Goal: Task Accomplishment & Management: Manage account settings

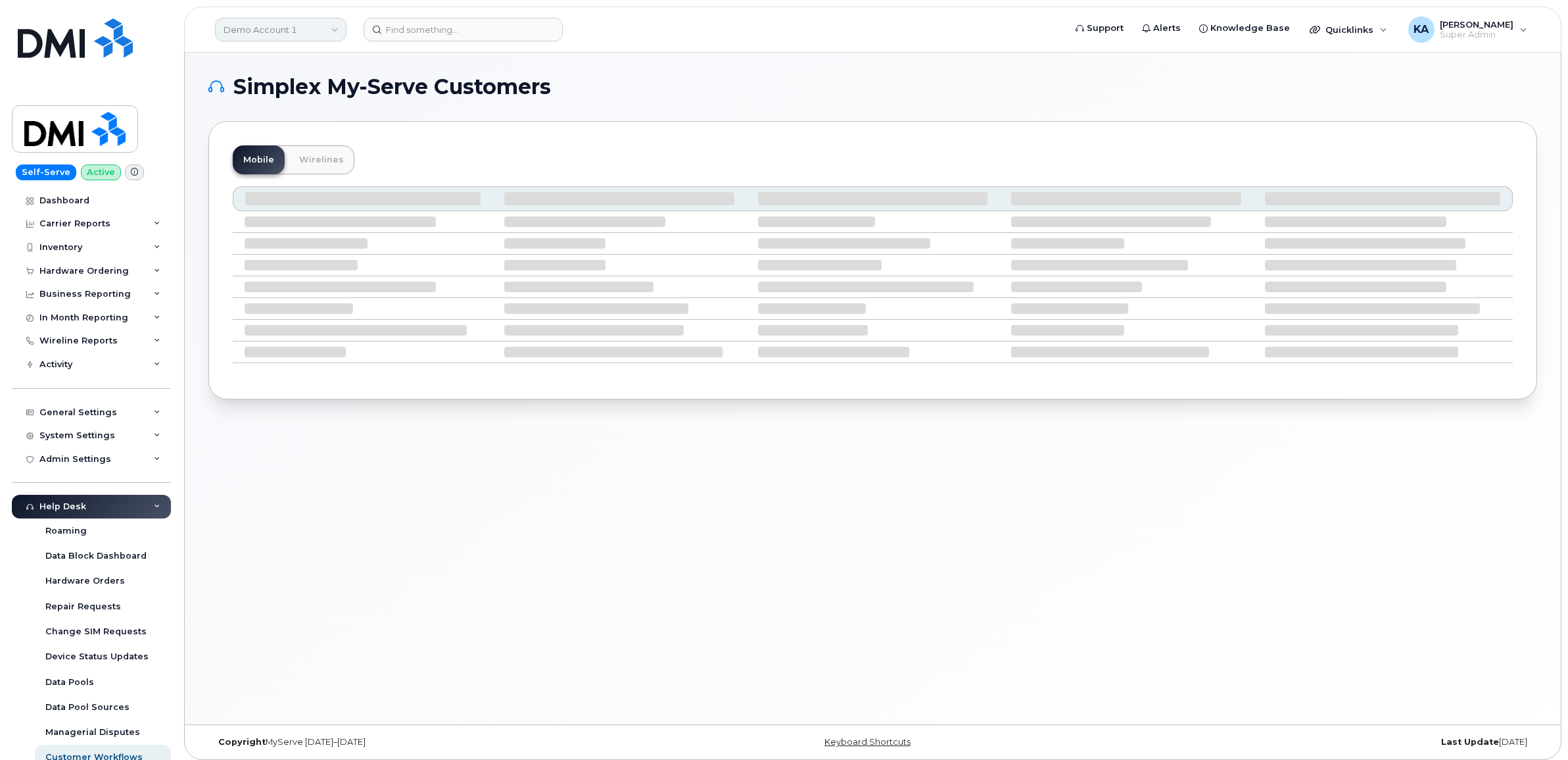
click at [326, 25] on link "Demo Account 1" at bounding box center [280, 30] width 131 height 24
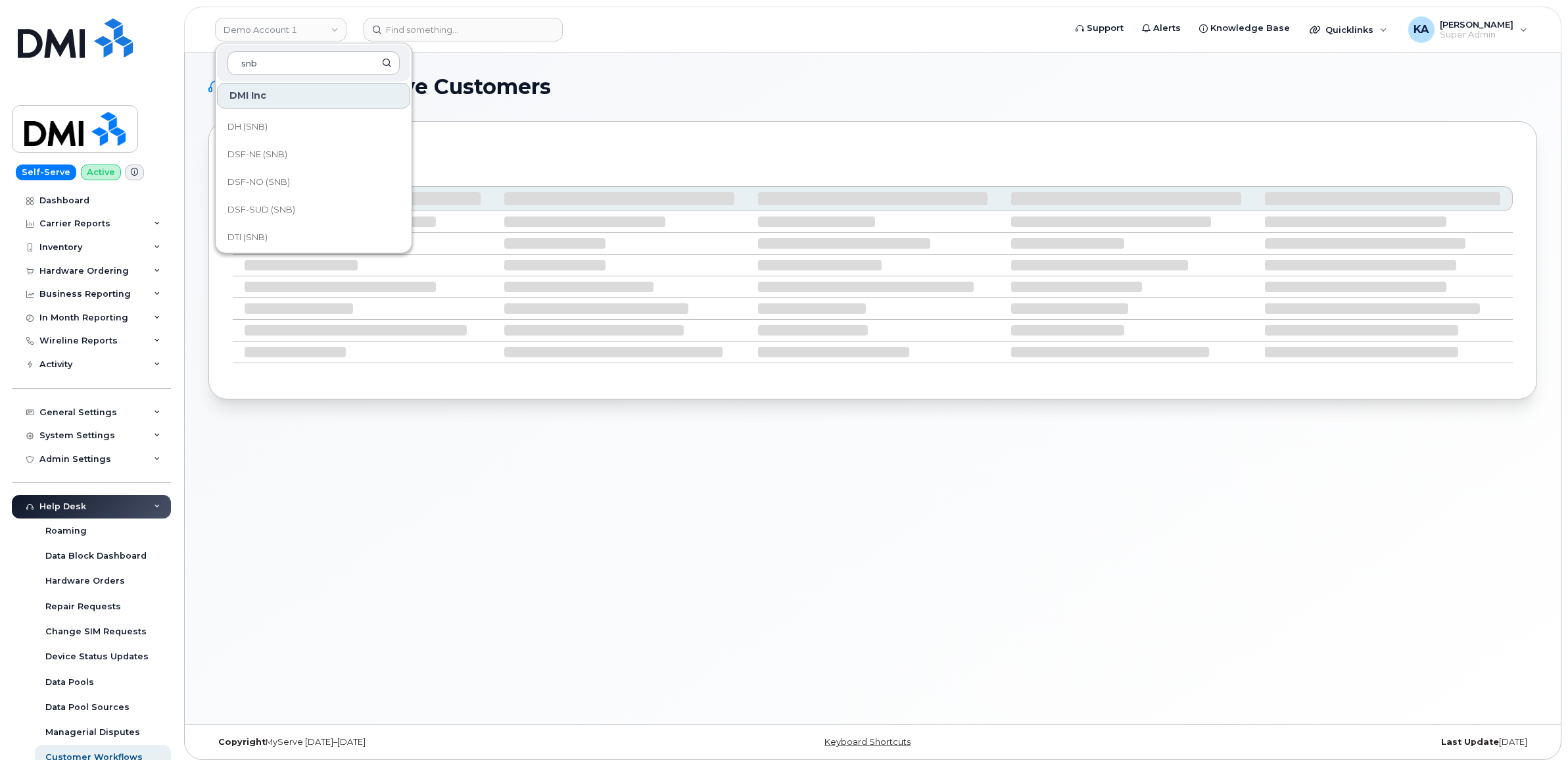
scroll to position [165, 0]
type input "snb"
click at [287, 153] on span "DSF-NO (SNB)" at bounding box center [258, 153] width 63 height 13
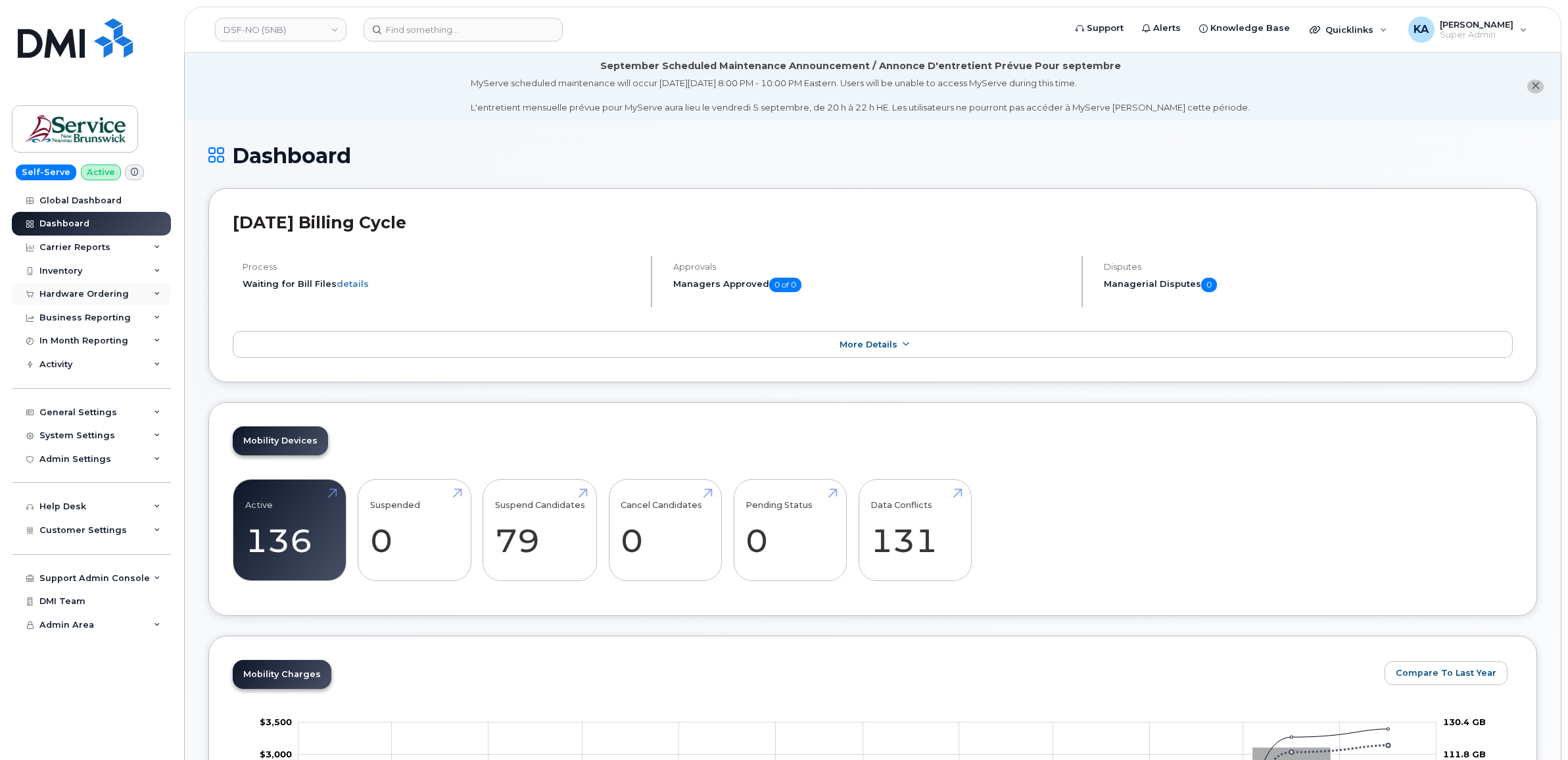
click at [114, 293] on div "Hardware Ordering" at bounding box center [84, 294] width 89 height 10
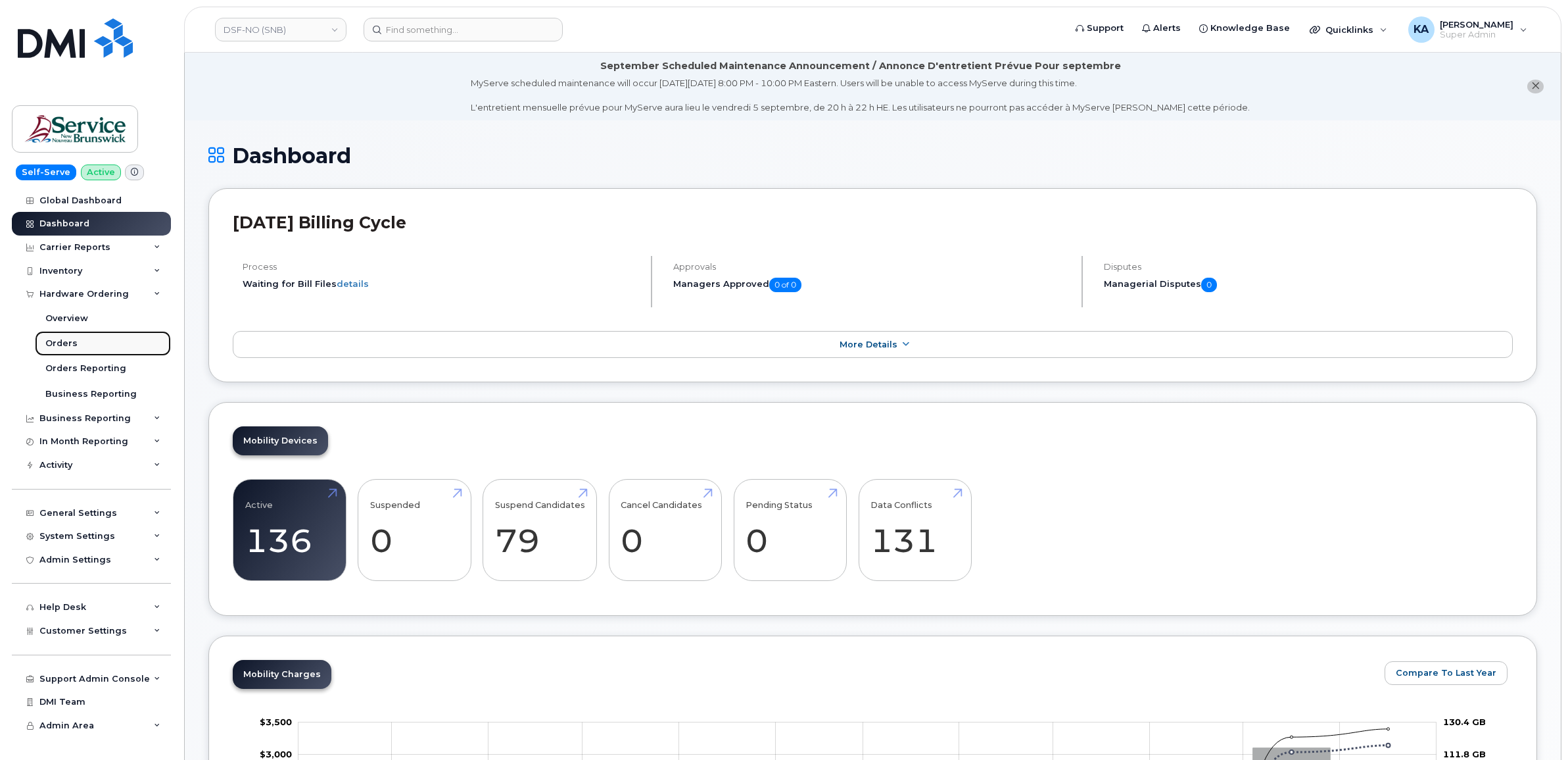
click at [66, 340] on div "Orders" at bounding box center [62, 343] width 33 height 12
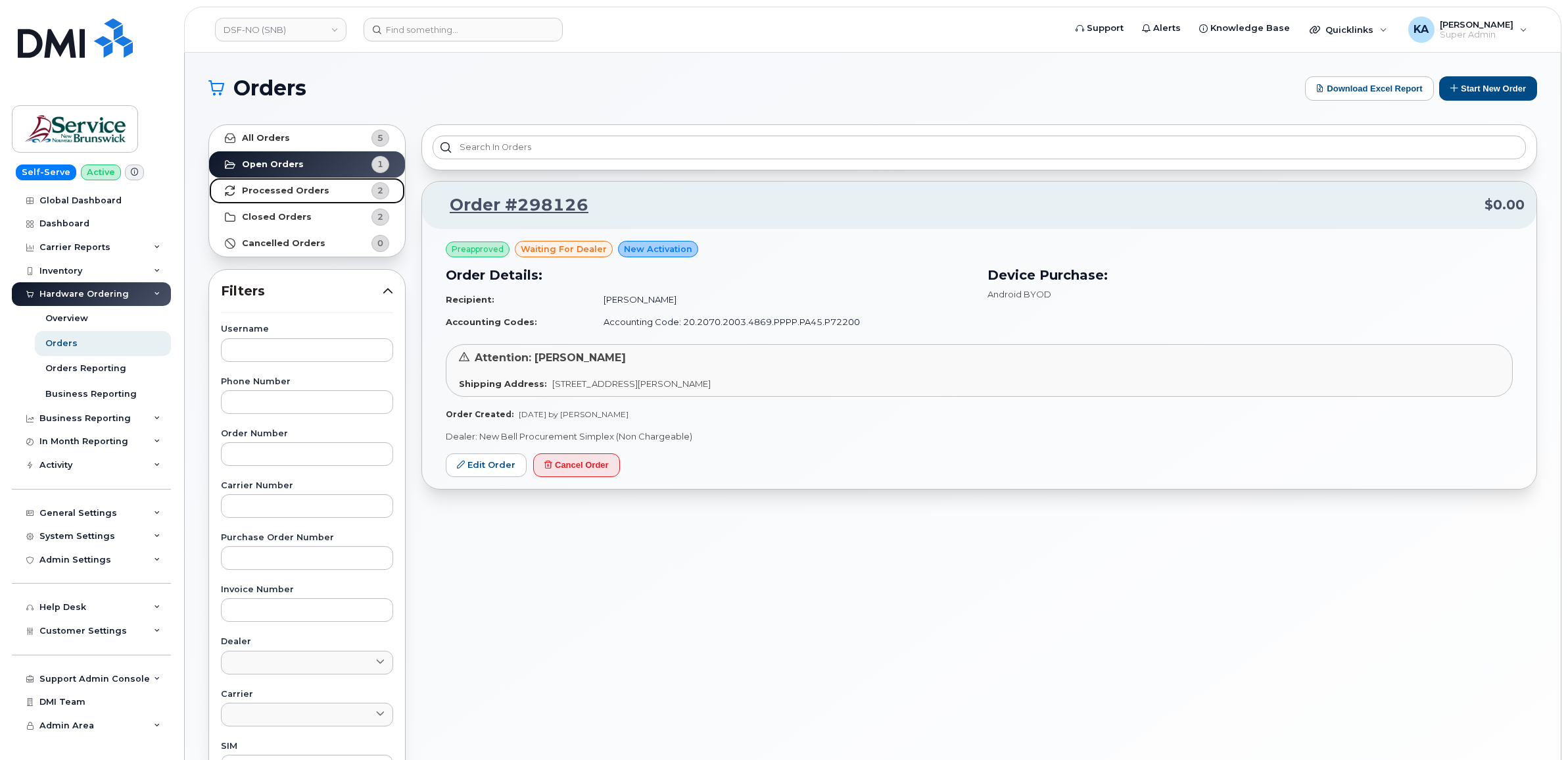
click at [304, 189] on strong "Processed Orders" at bounding box center [285, 190] width 87 height 10
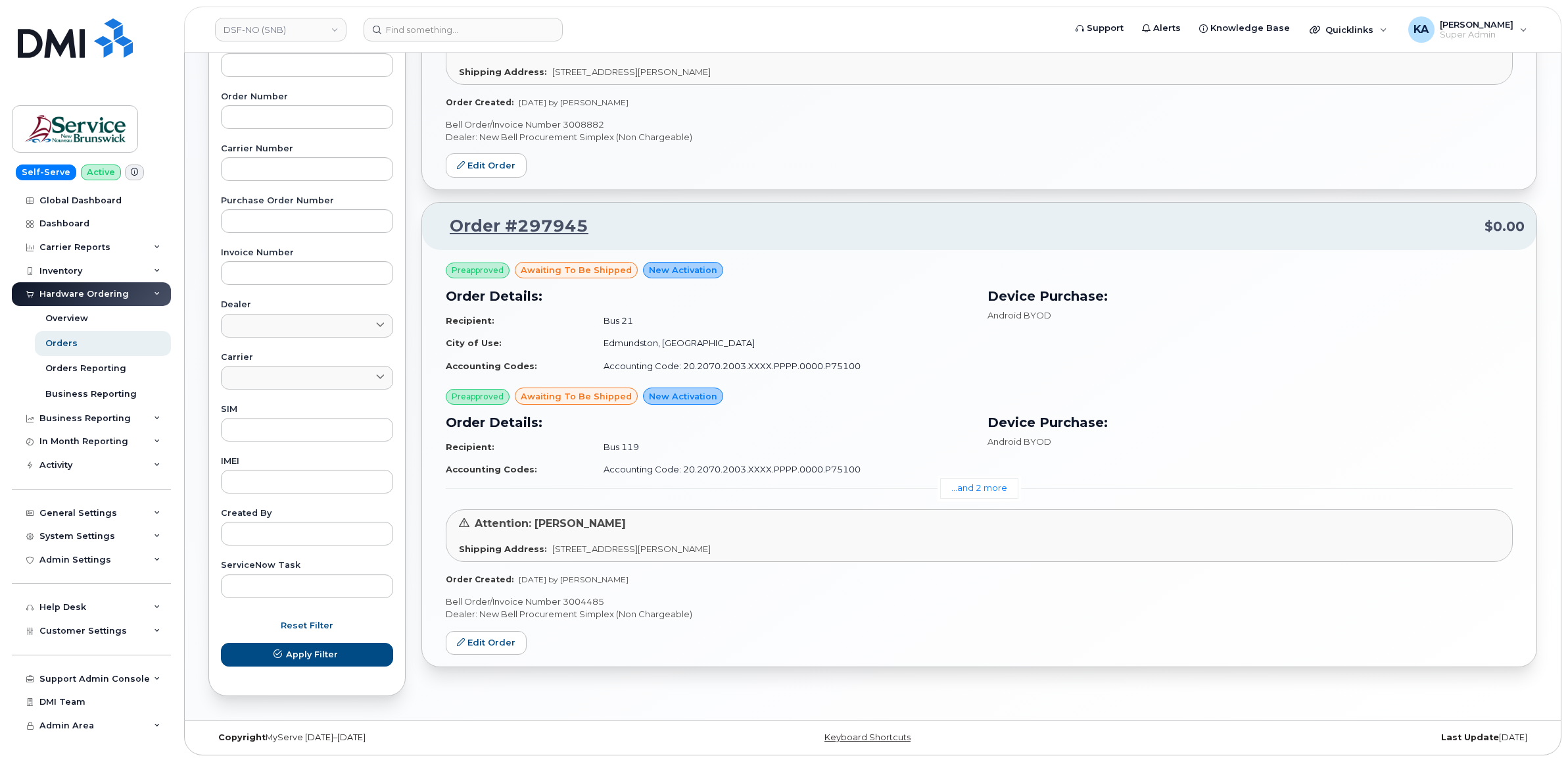
scroll to position [340, 0]
click at [478, 642] on link "Edit Order" at bounding box center [486, 641] width 81 height 24
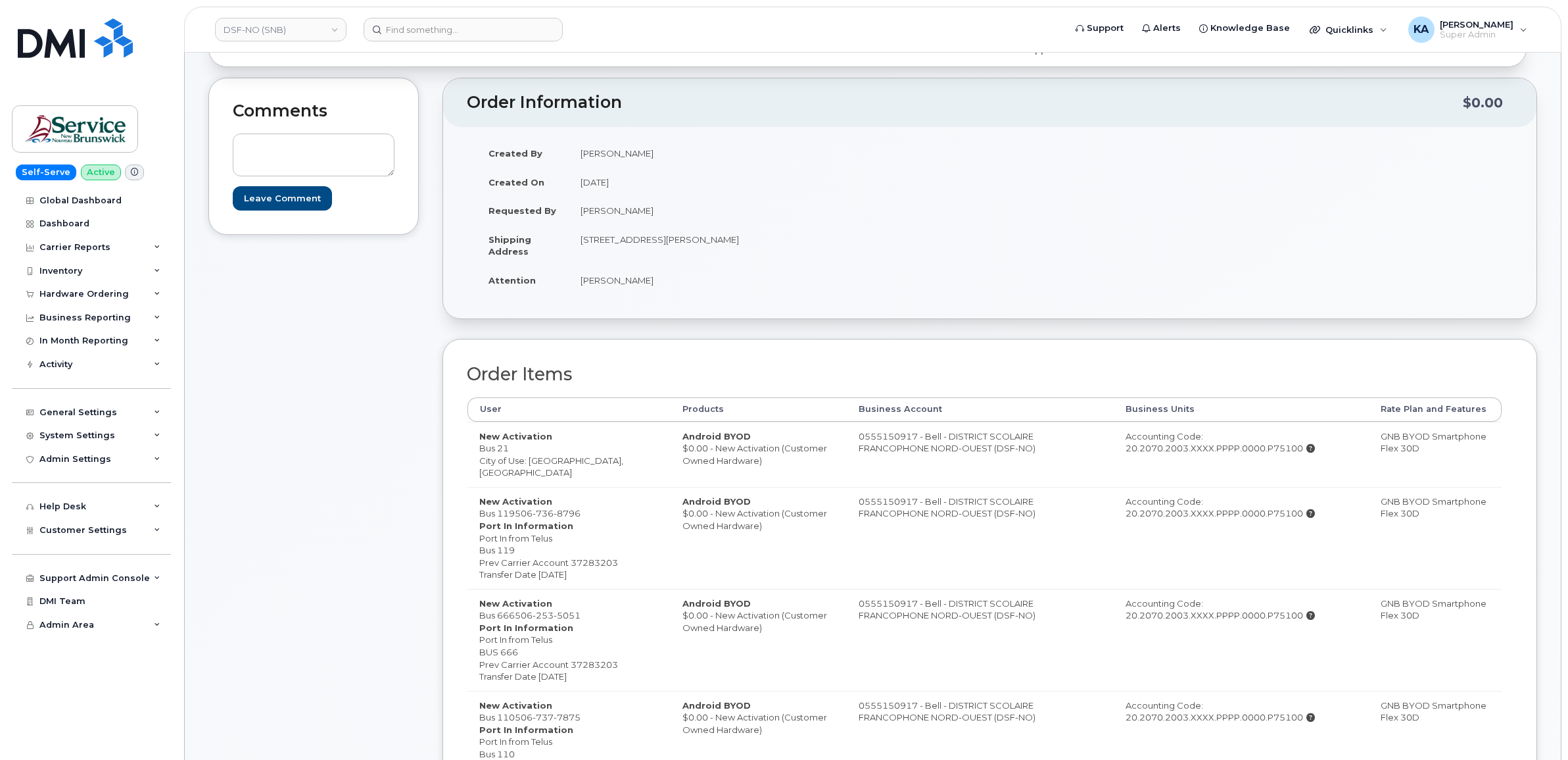
scroll to position [165, 0]
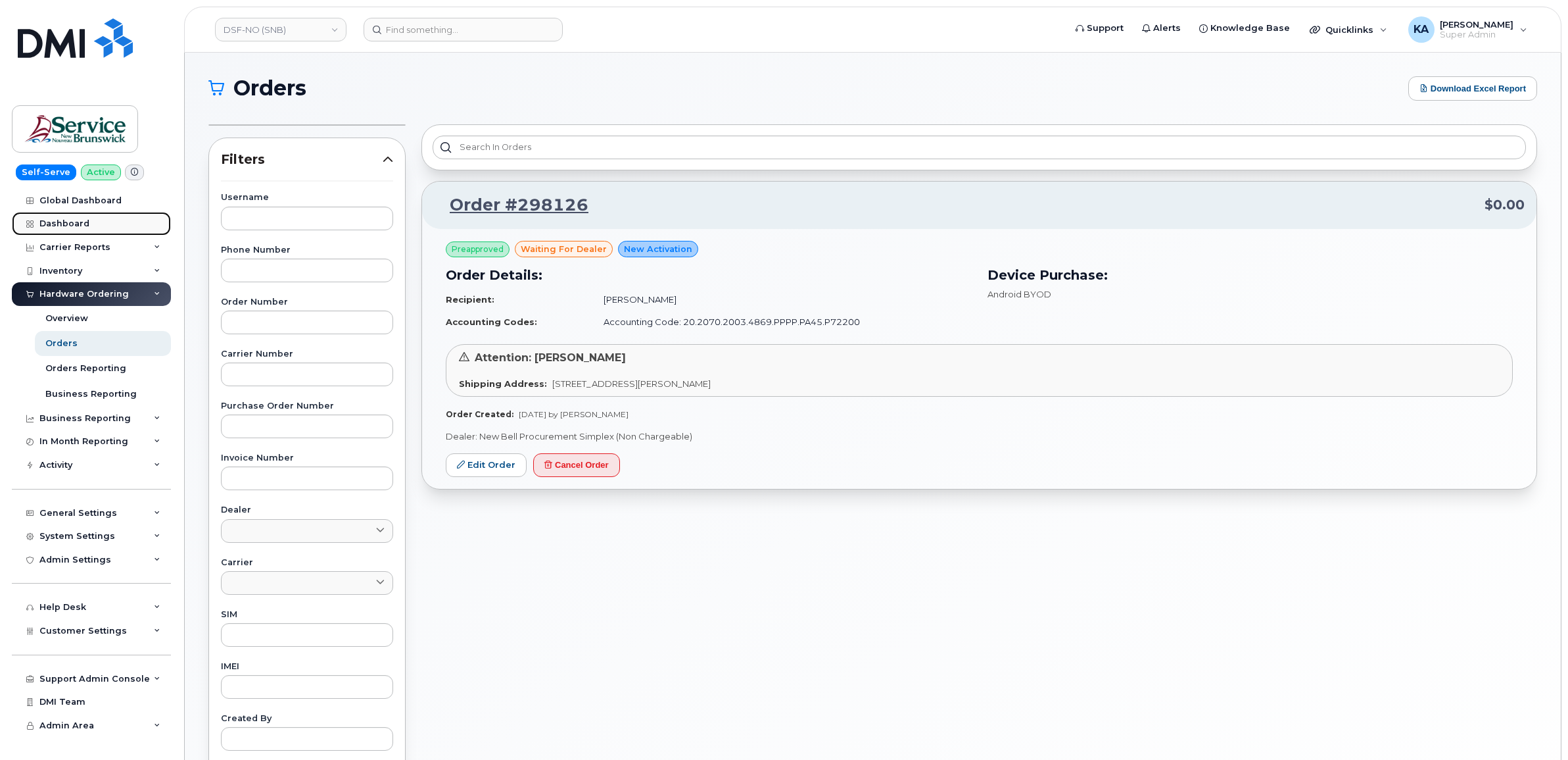
click at [69, 226] on div "Dashboard" at bounding box center [64, 224] width 50 height 10
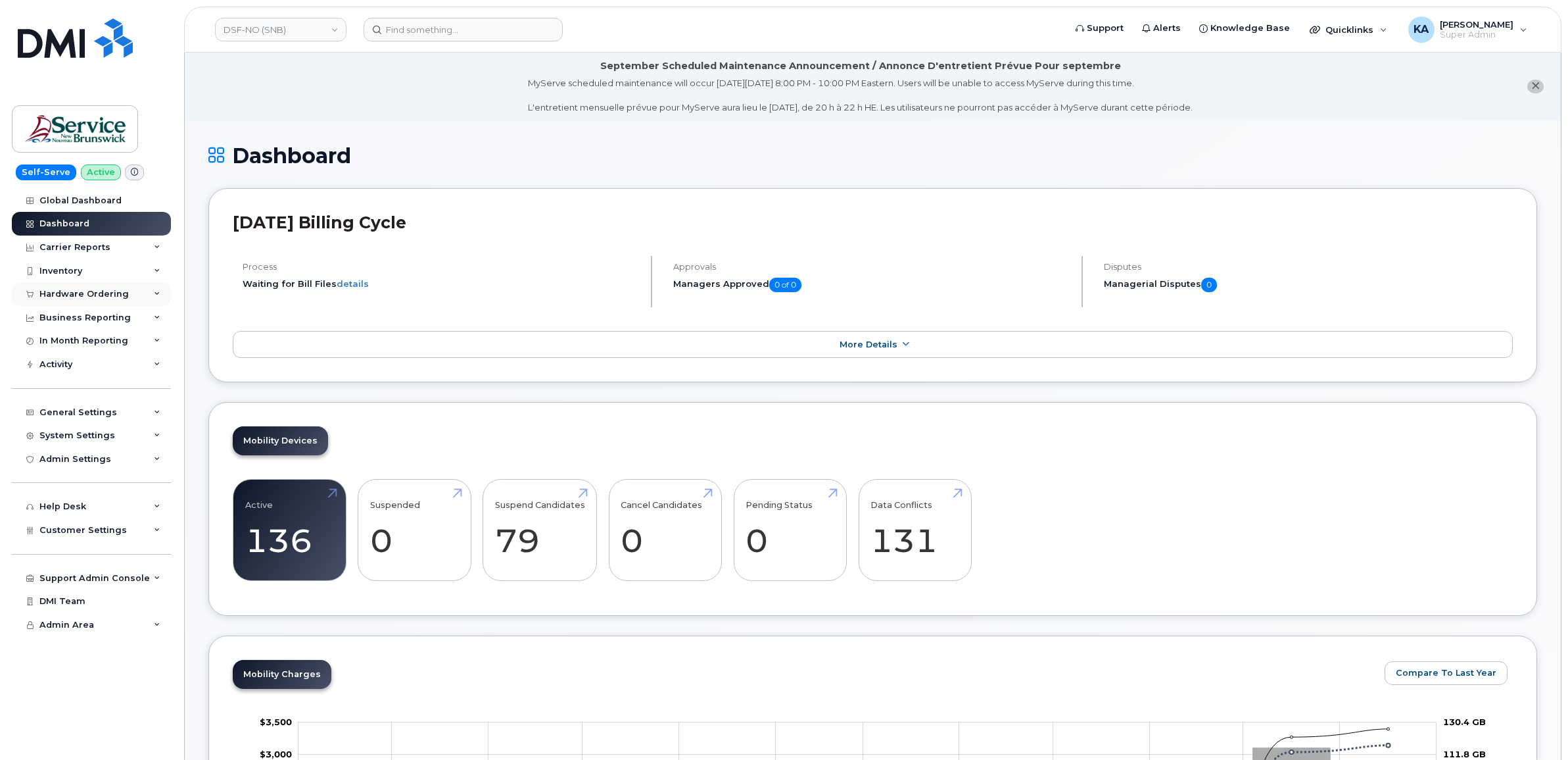
click at [89, 293] on div "Hardware Ordering" at bounding box center [84, 294] width 89 height 10
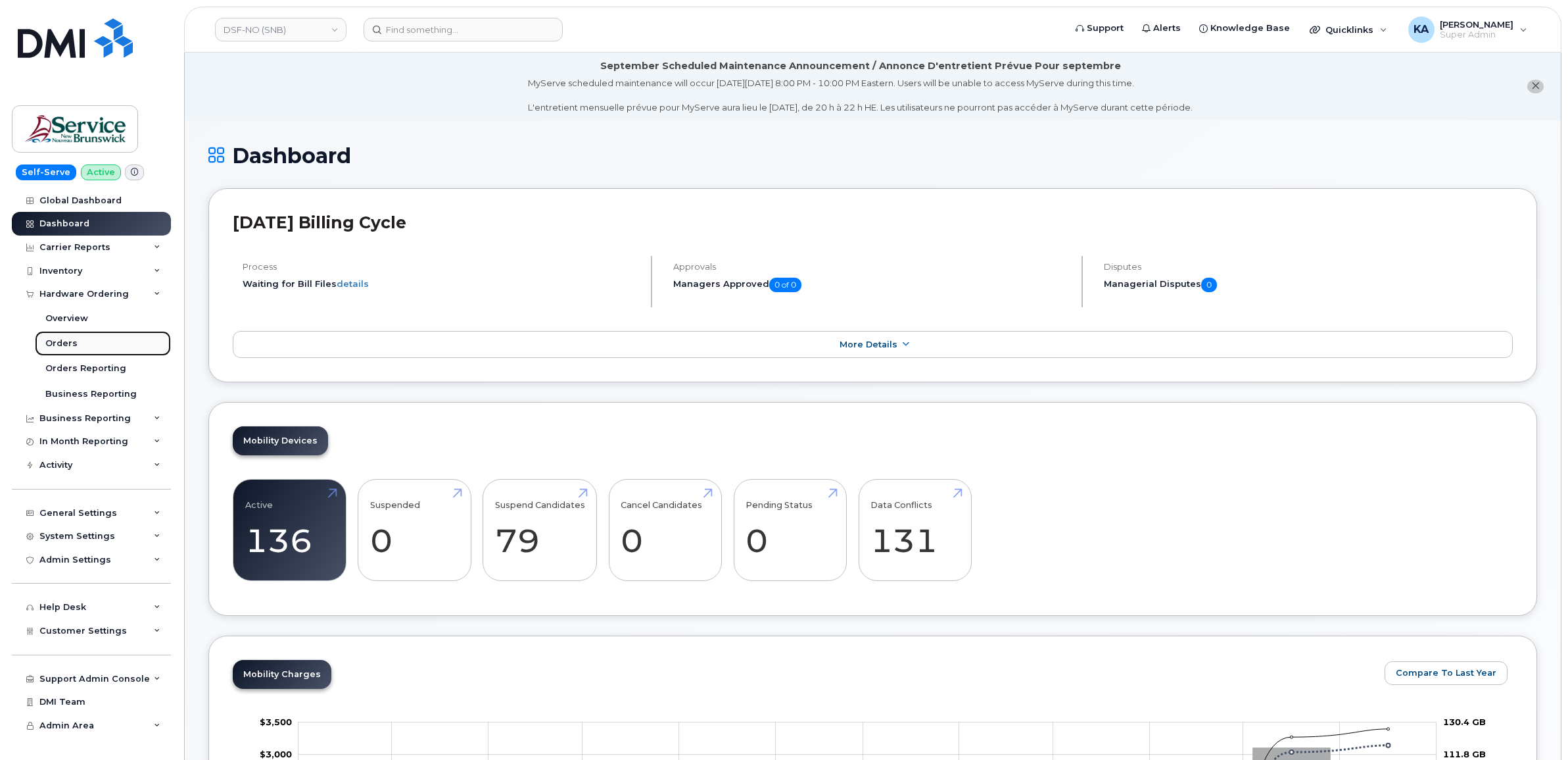
click at [66, 340] on div "Orders" at bounding box center [62, 343] width 33 height 12
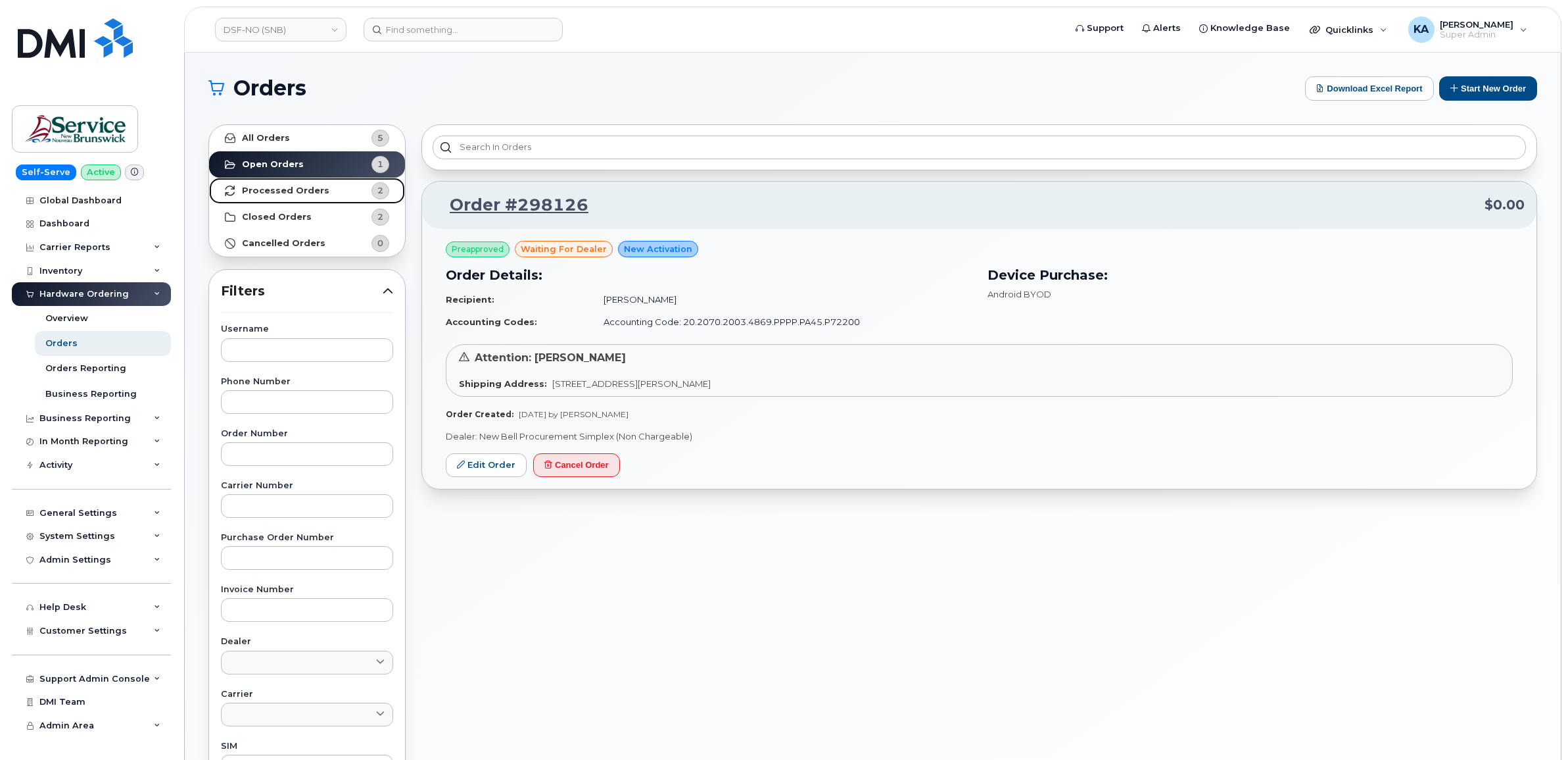
click at [267, 182] on link "Processed Orders 2" at bounding box center [307, 190] width 196 height 27
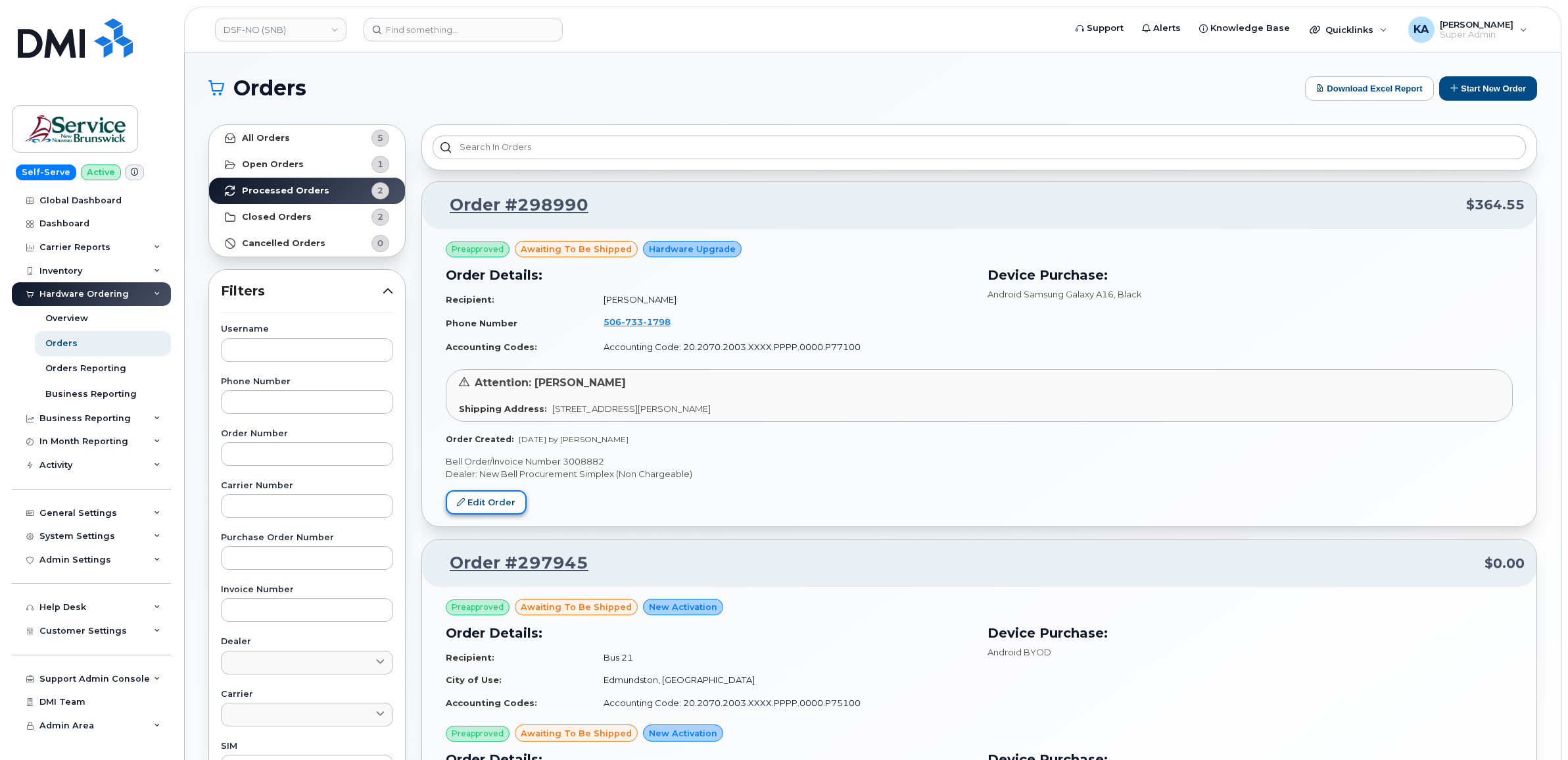
click at [466, 491] on link "Edit Order" at bounding box center [486, 502] width 81 height 24
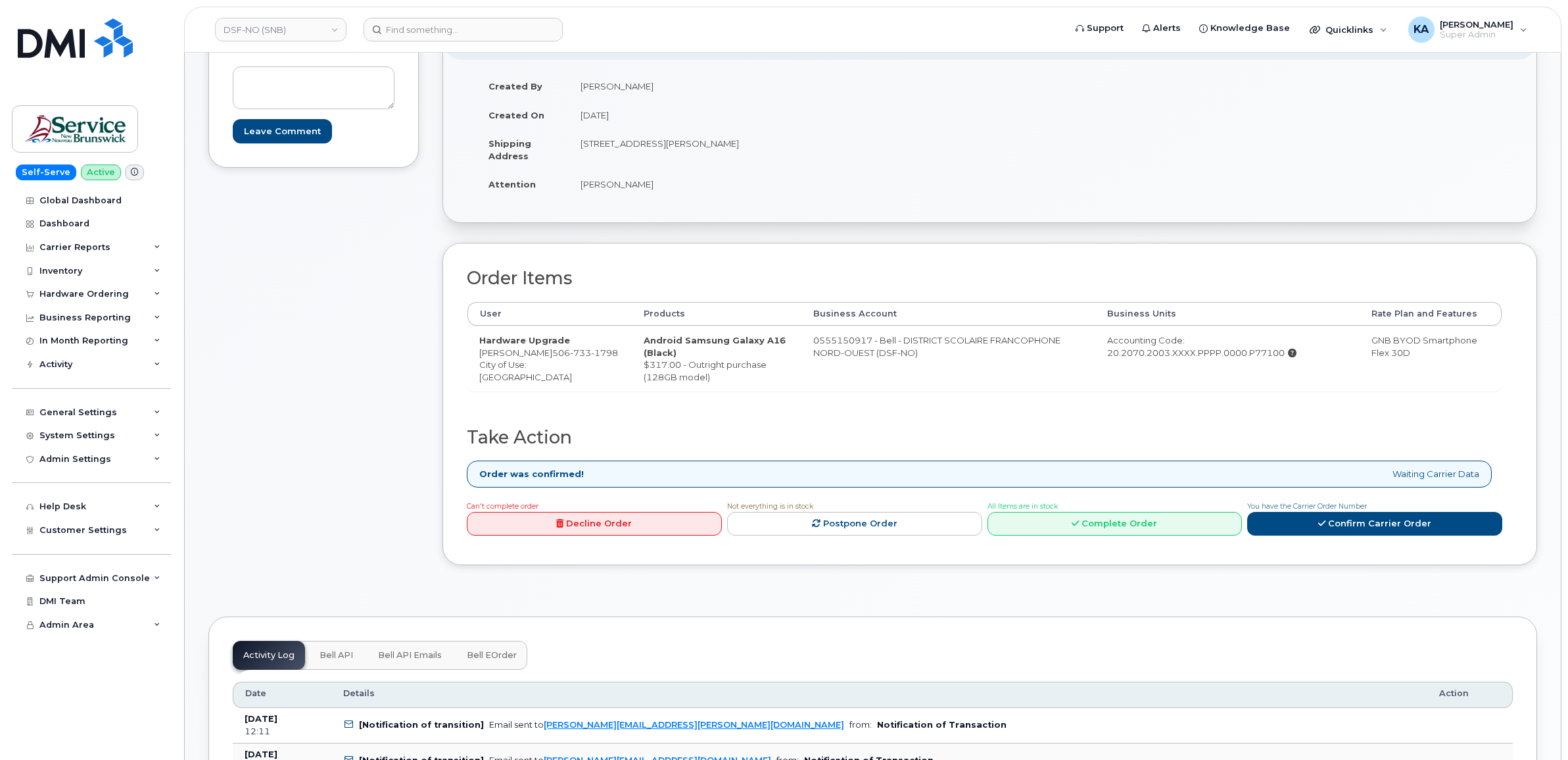
scroll to position [247, 0]
click at [63, 533] on span "Customer Settings" at bounding box center [83, 530] width 87 height 10
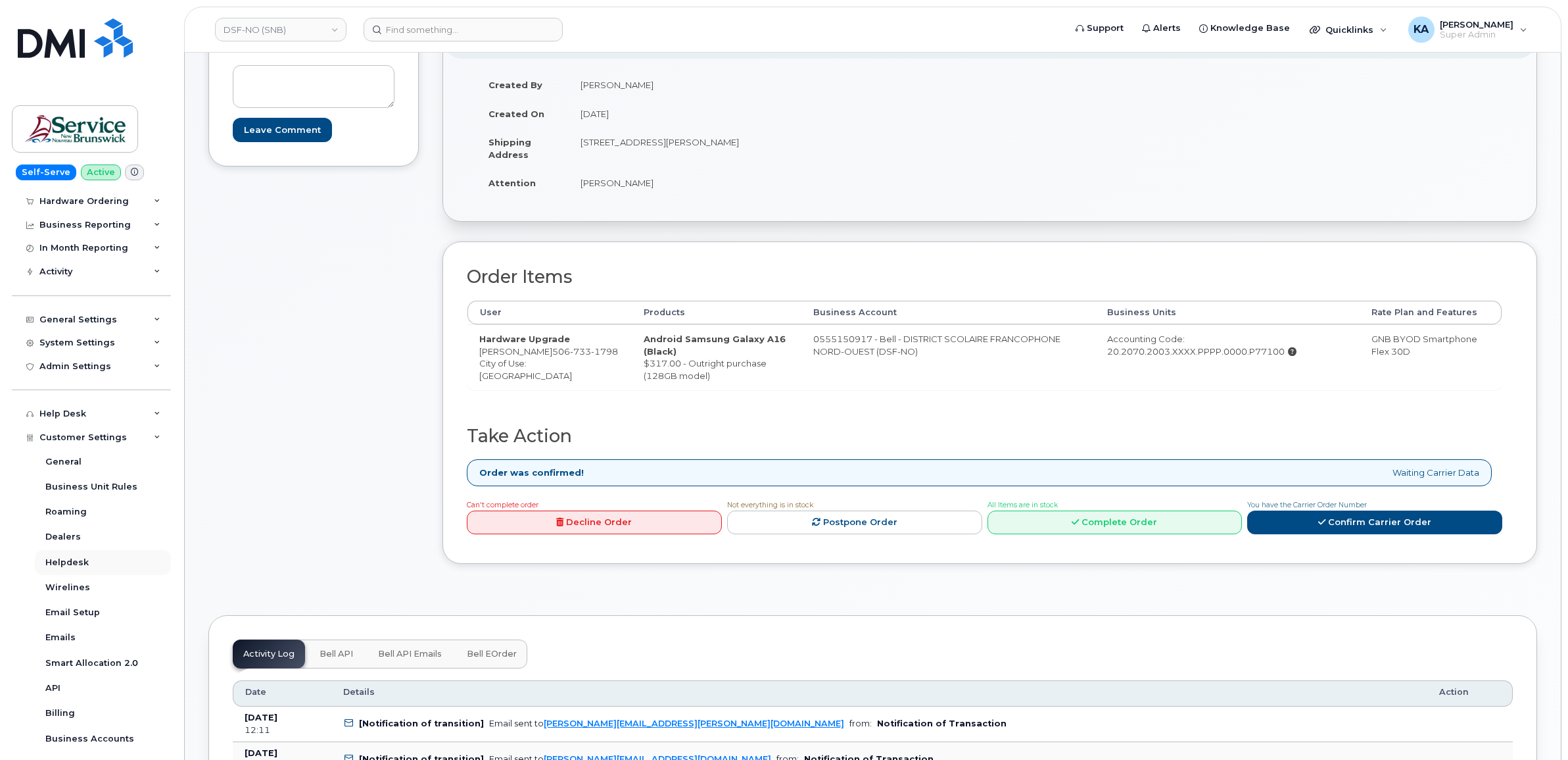
scroll to position [165, 0]
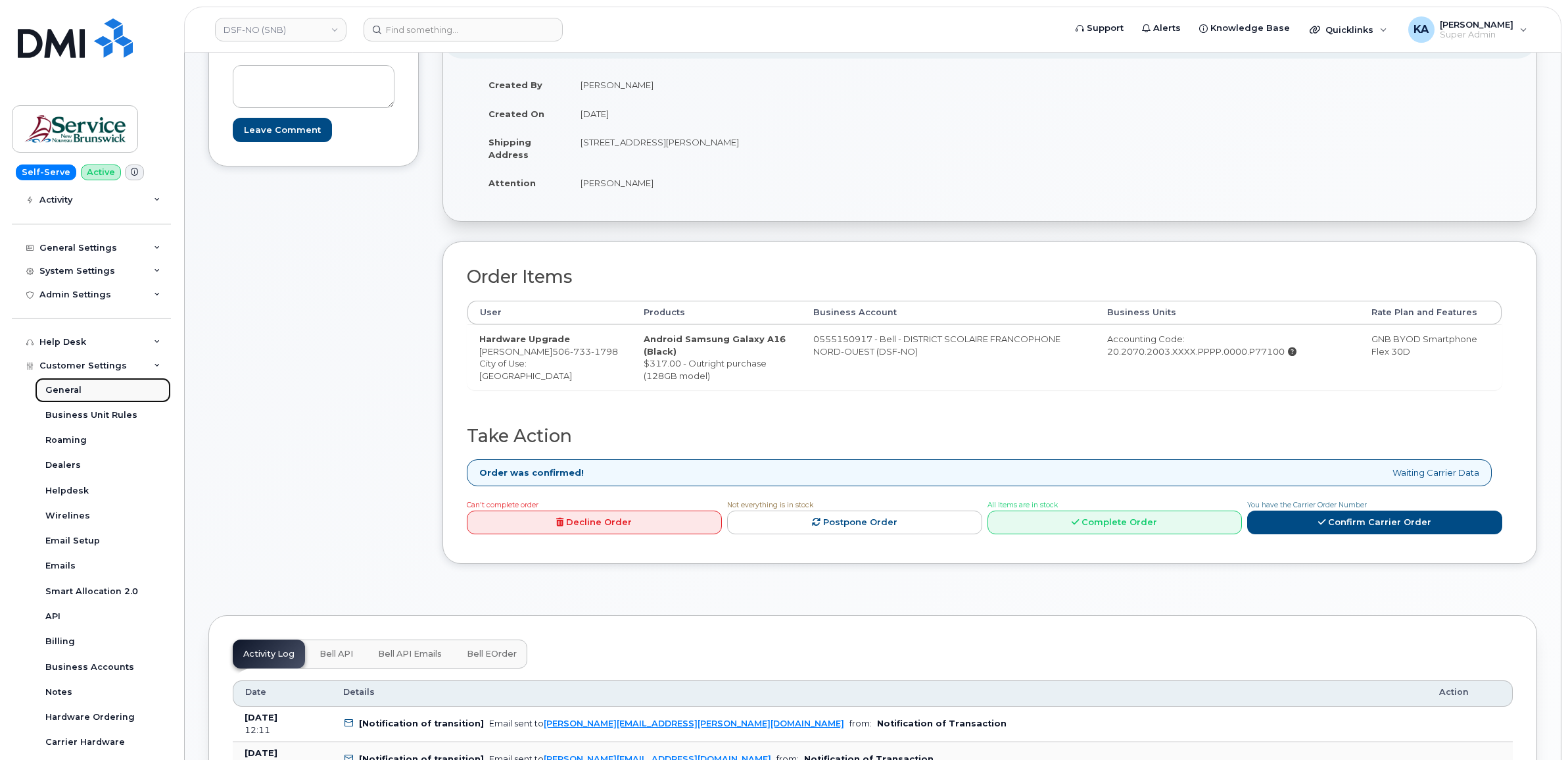
click at [63, 389] on div "General" at bounding box center [63, 390] width 36 height 12
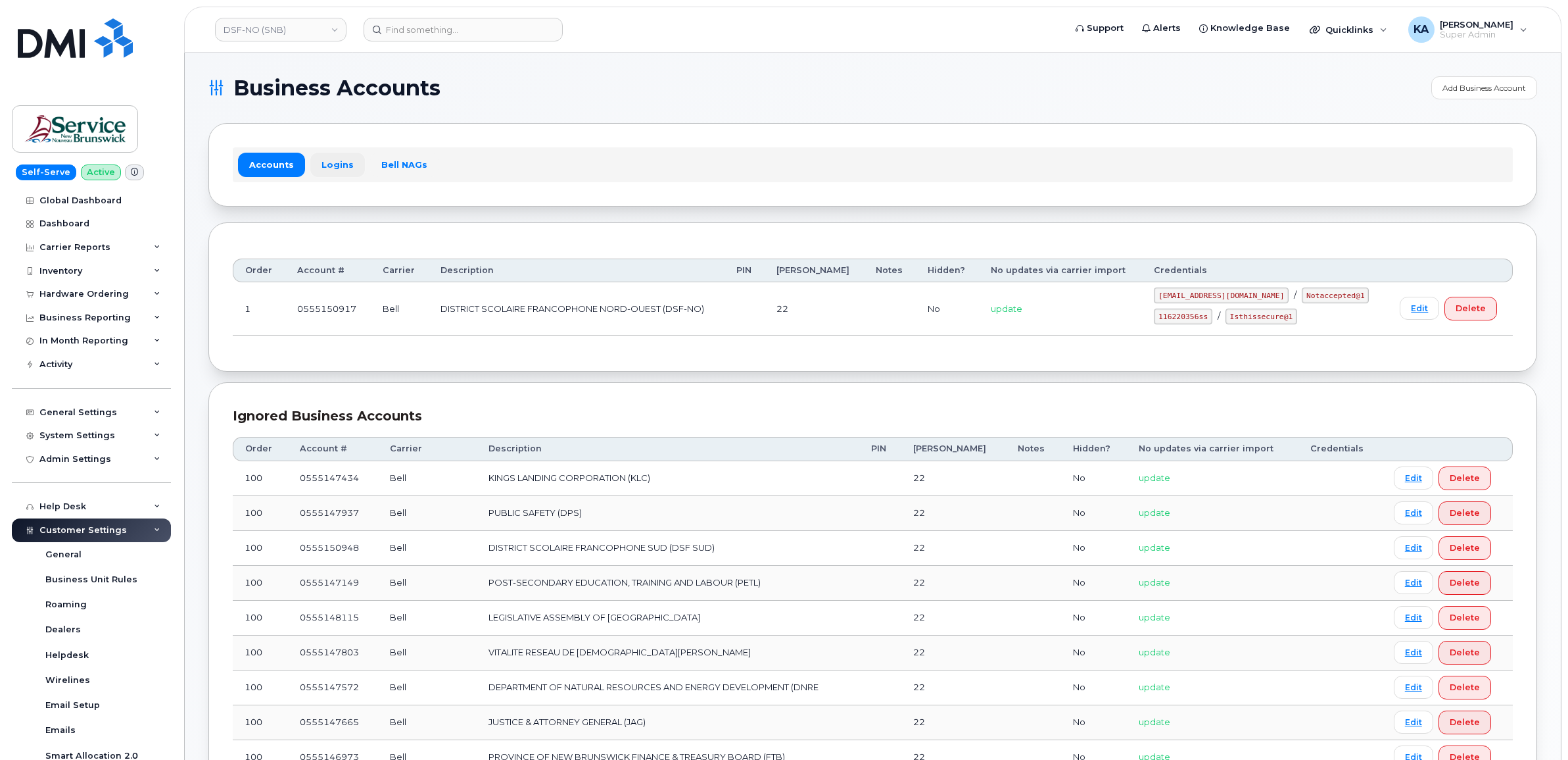
click at [333, 161] on link "Logins" at bounding box center [338, 165] width 55 height 24
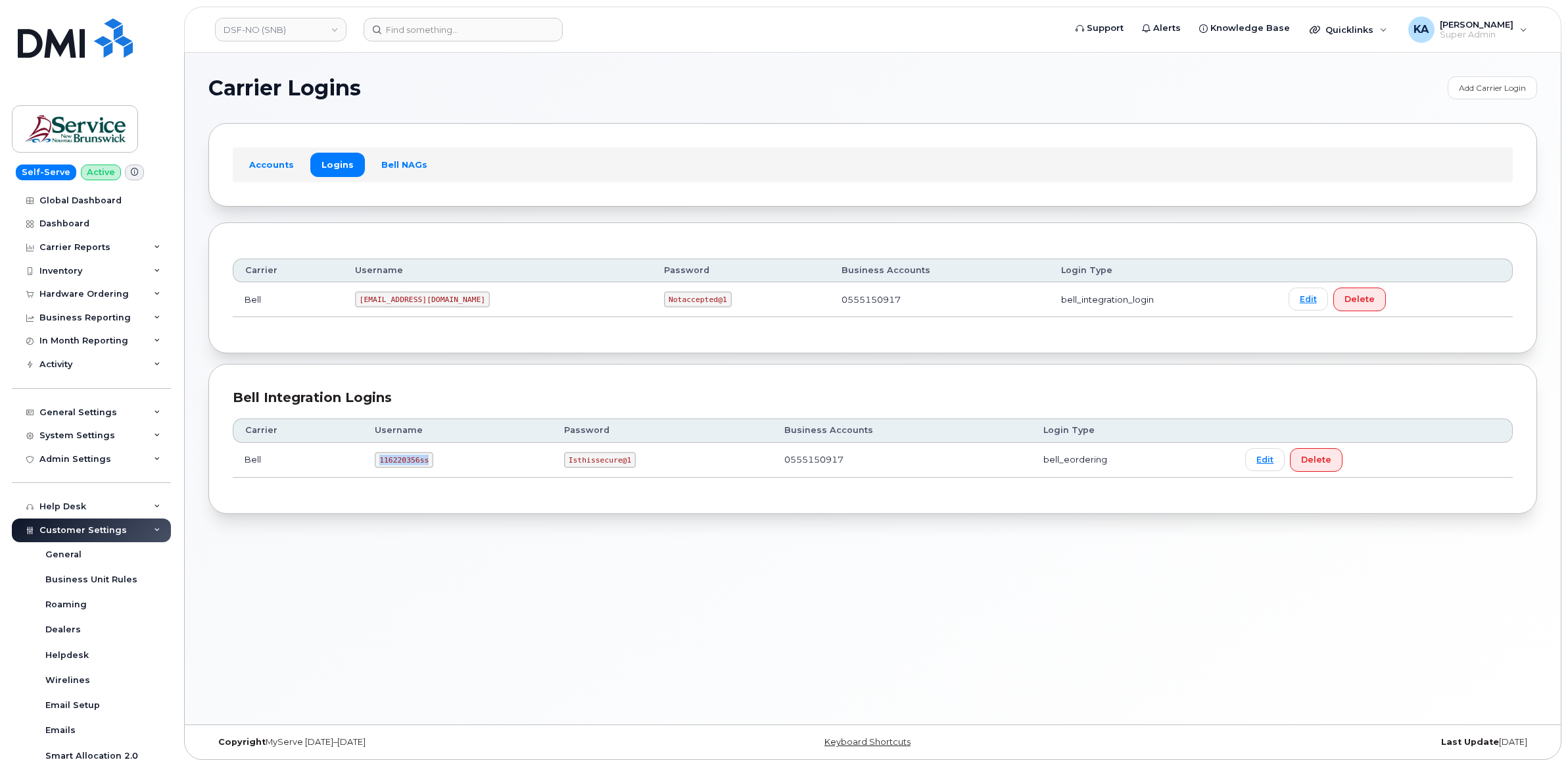
drag, startPoint x: 376, startPoint y: 464, endPoint x: 428, endPoint y: 465, distance: 52.0
click at [430, 464] on td "116220356ss" at bounding box center [457, 460] width 189 height 35
drag, startPoint x: 428, startPoint y: 465, endPoint x: 401, endPoint y: 459, distance: 27.7
copy code "116220356ss"
drag, startPoint x: 563, startPoint y: 459, endPoint x: 627, endPoint y: 464, distance: 64.2
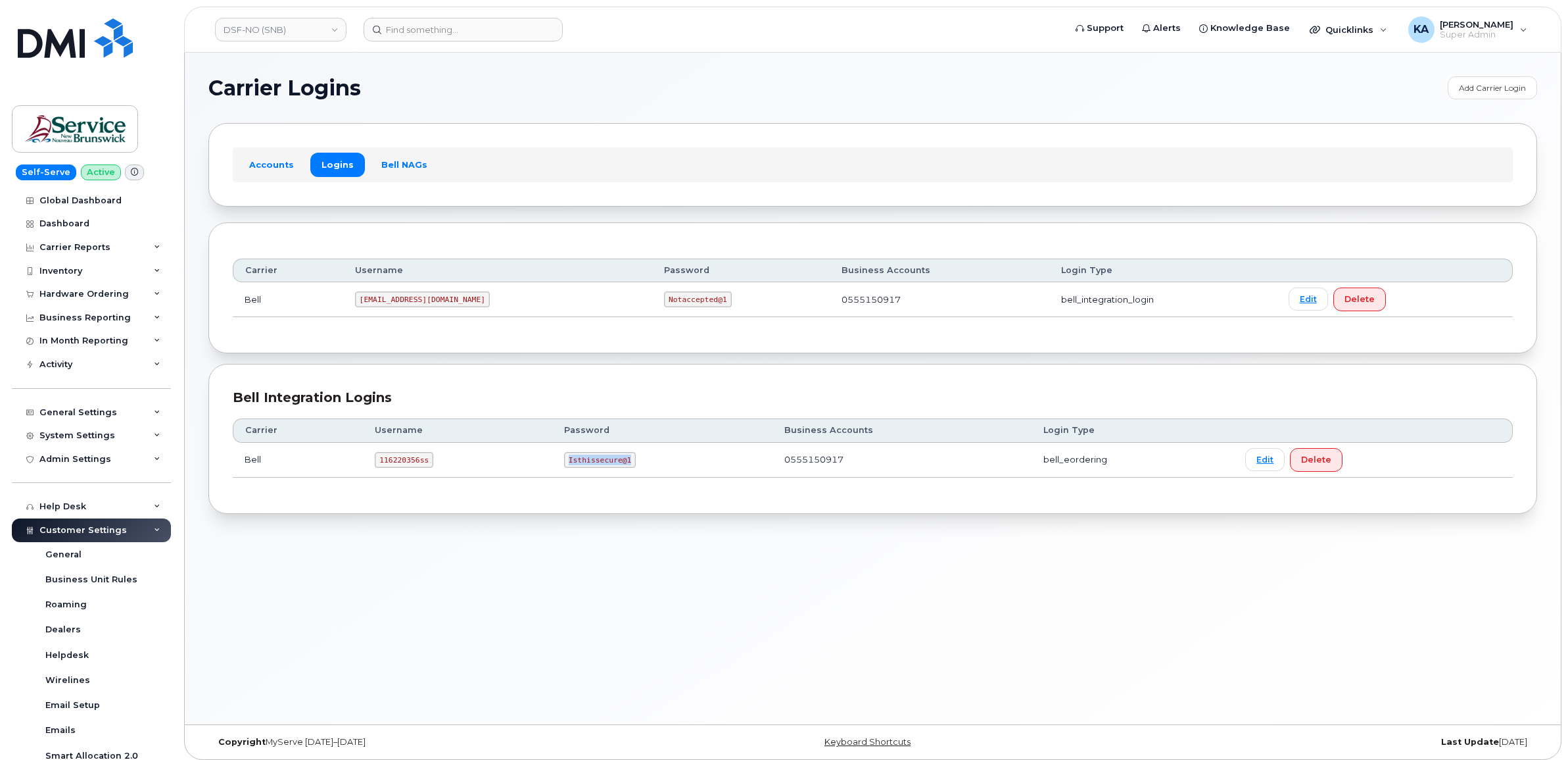
click at [628, 464] on code "Isthissecure@1" at bounding box center [600, 460] width 72 height 15
drag, startPoint x: 627, startPoint y: 464, endPoint x: 616, endPoint y: 459, distance: 12.1
copy code "Isthissecure@1"
drag, startPoint x: 376, startPoint y: 461, endPoint x: 434, endPoint y: 468, distance: 58.4
click at [434, 468] on td "116220356ss" at bounding box center [457, 460] width 189 height 35
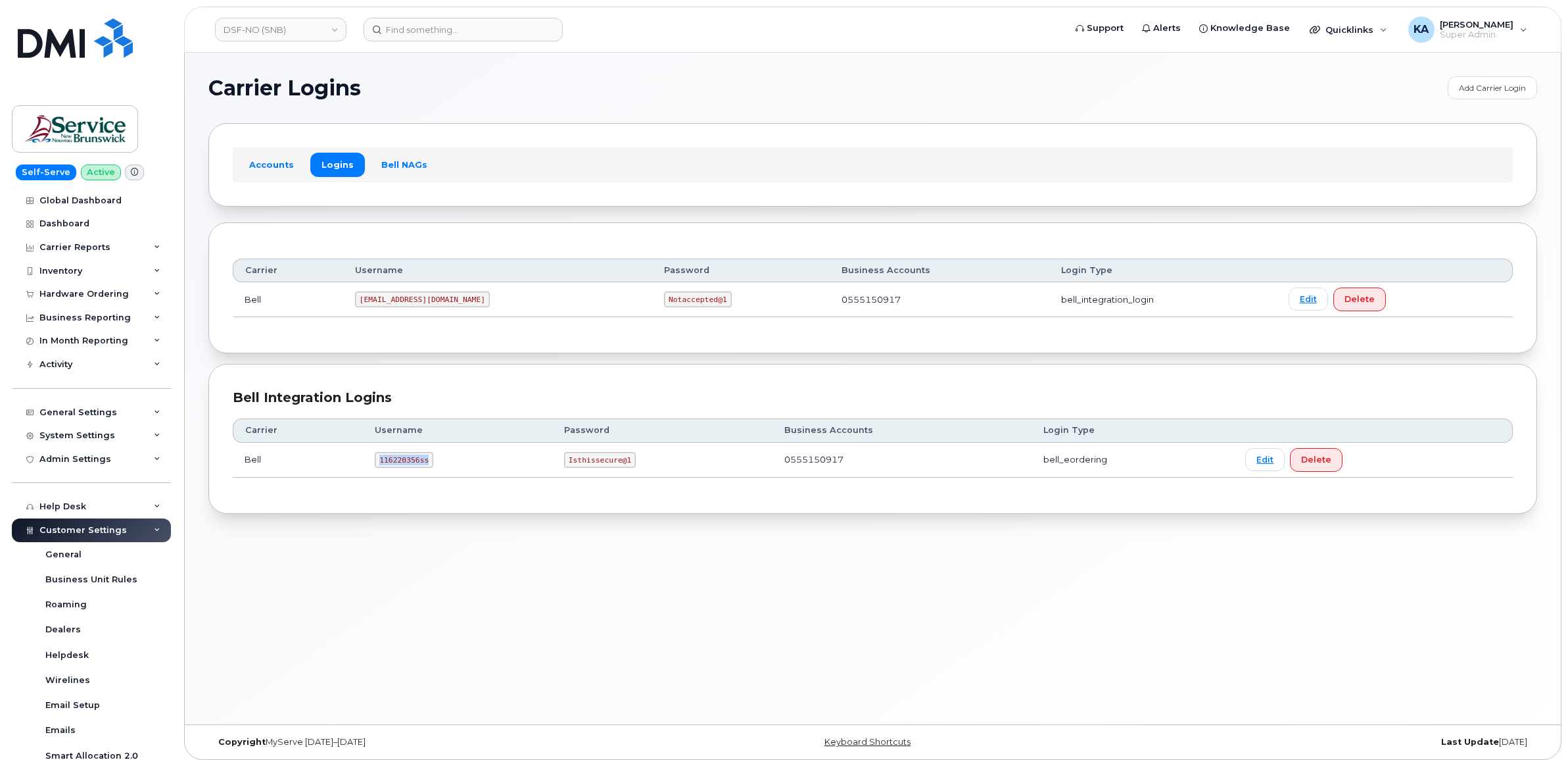
drag, startPoint x: 434, startPoint y: 468, endPoint x: 414, endPoint y: 462, distance: 20.9
copy code "116220356ss"
drag, startPoint x: 566, startPoint y: 461, endPoint x: 629, endPoint y: 466, distance: 63.2
click at [634, 467] on td "Isthissecure@1" at bounding box center [662, 460] width 220 height 35
drag, startPoint x: 629, startPoint y: 466, endPoint x: 600, endPoint y: 462, distance: 29.3
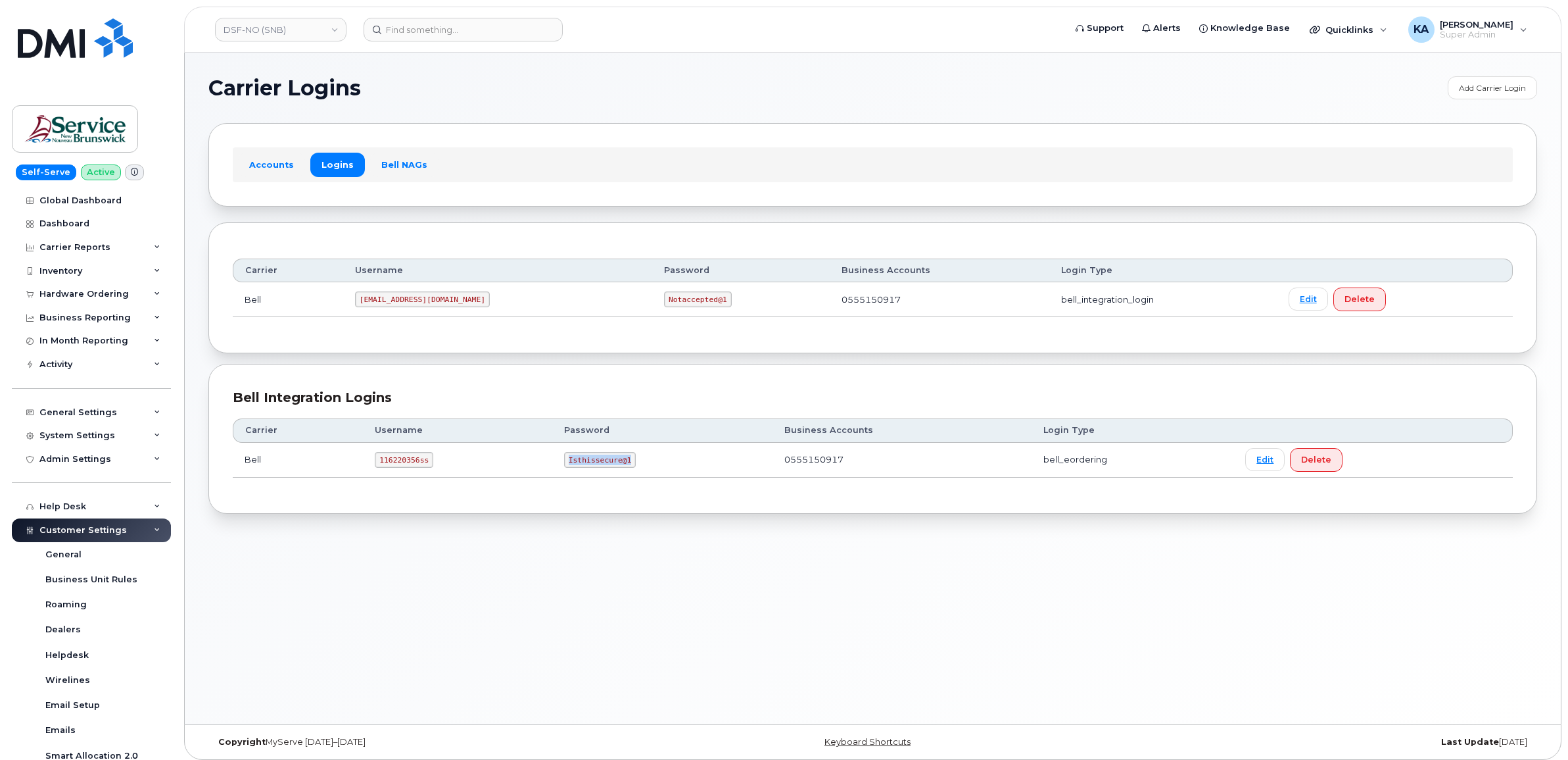
copy code "Isthissecure@1"
